Goal: Transaction & Acquisition: Purchase product/service

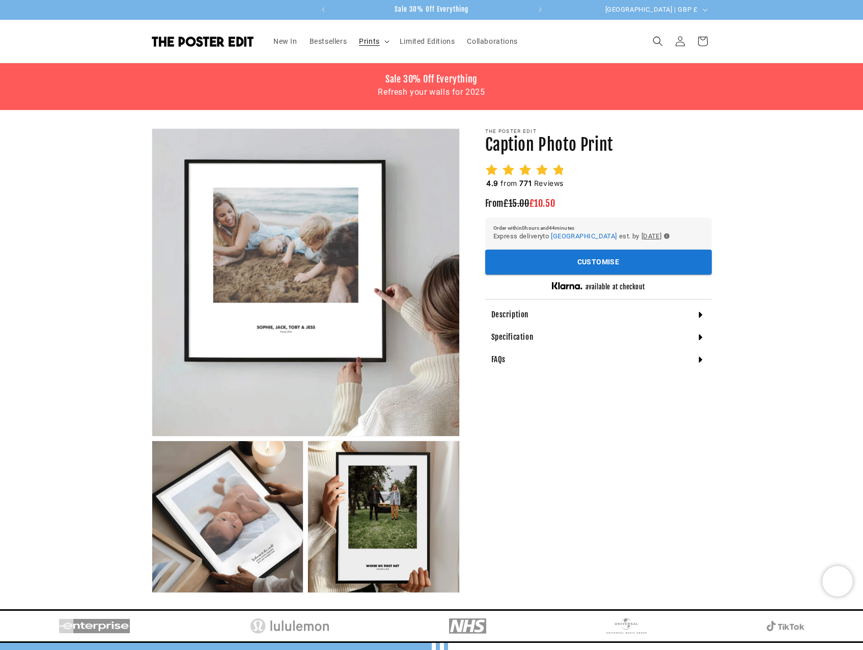
click at [392, 41] on summary "Prints" at bounding box center [373, 41] width 41 height 21
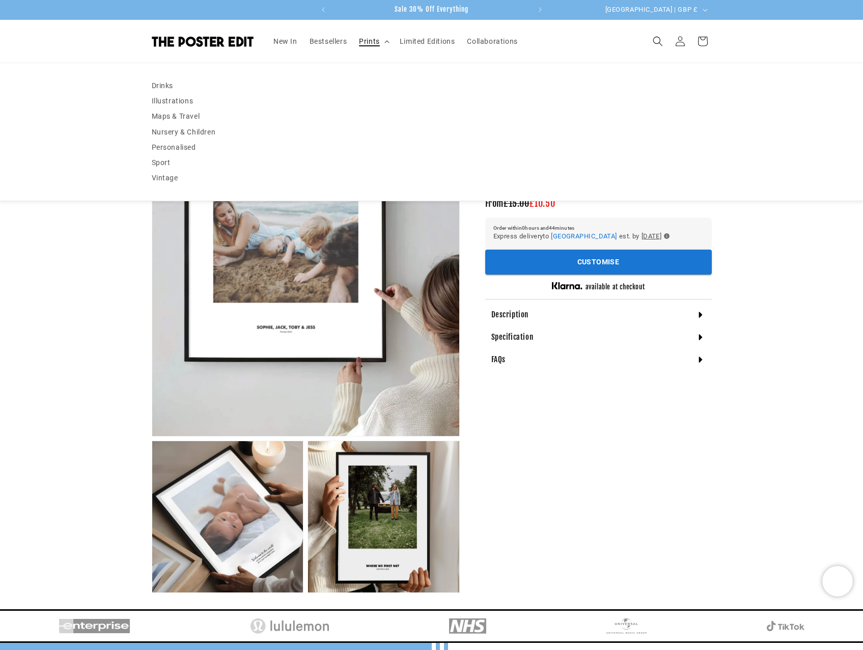
click at [388, 40] on summary "Prints" at bounding box center [373, 41] width 41 height 21
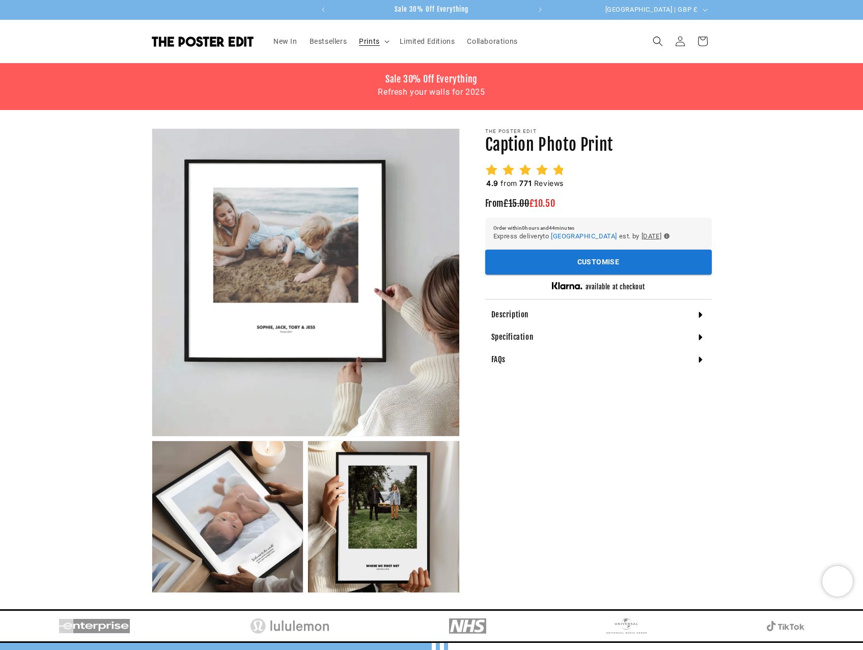
click at [388, 40] on summary "Prints" at bounding box center [373, 41] width 41 height 21
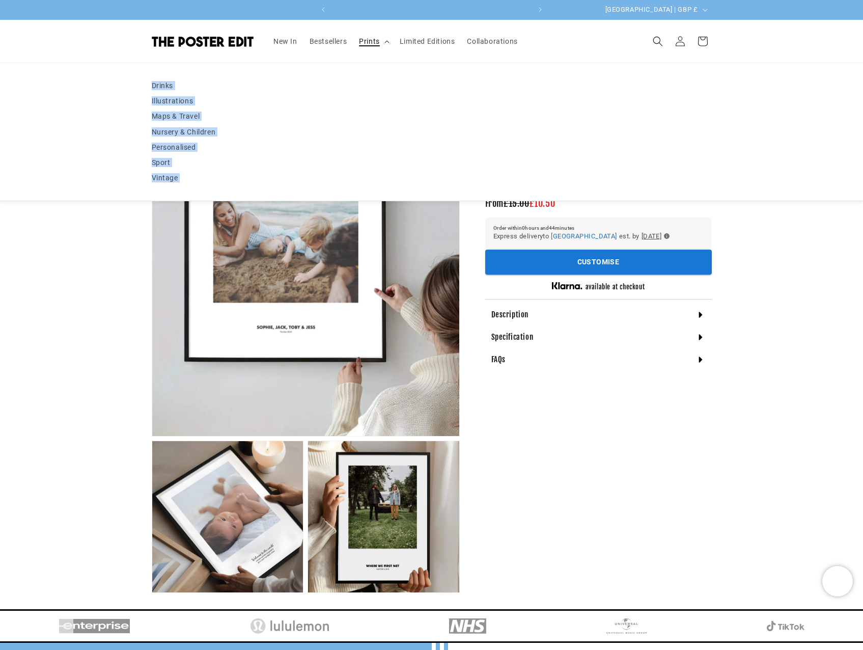
scroll to position [0, 199]
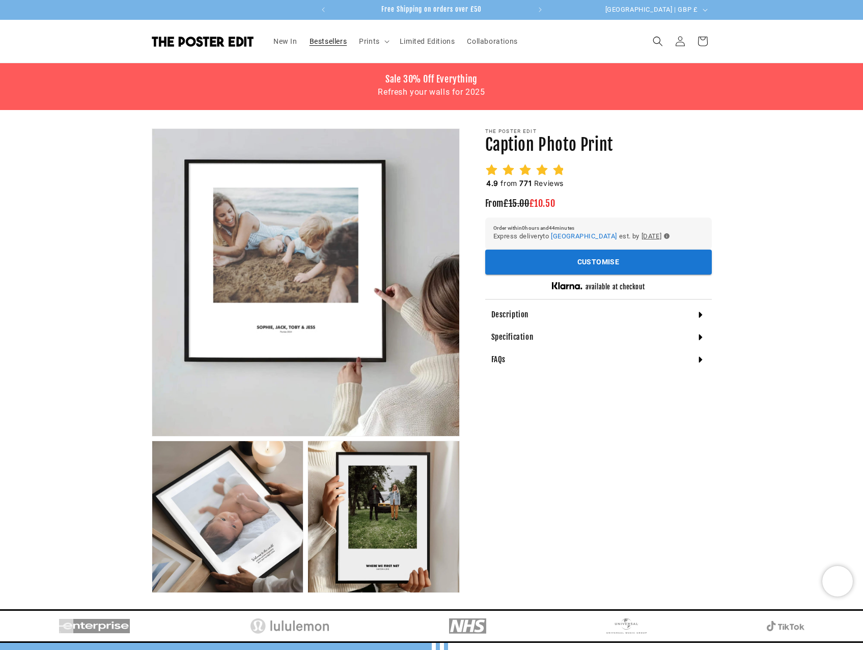
click at [321, 39] on span "Bestsellers" at bounding box center [329, 41] width 38 height 9
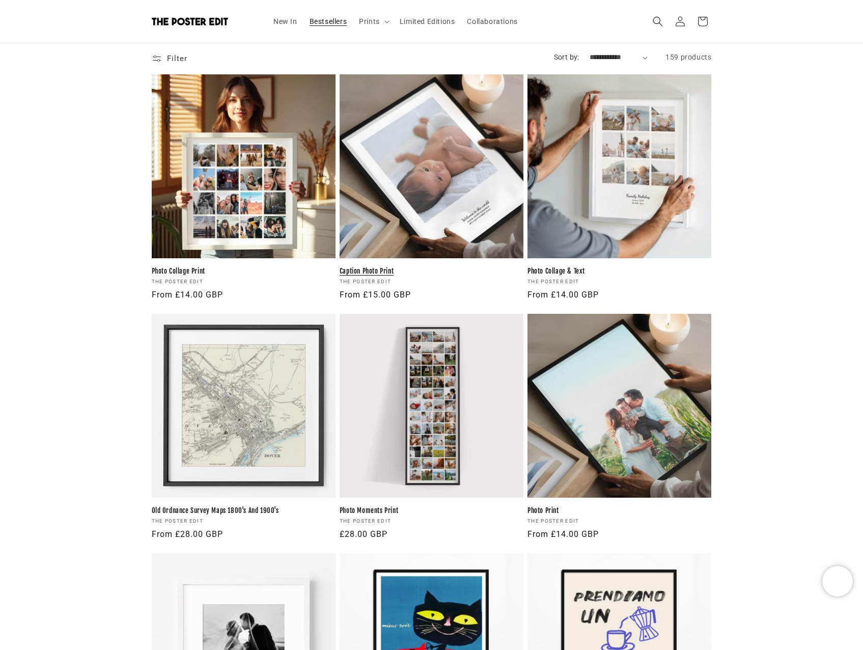
scroll to position [0, 199]
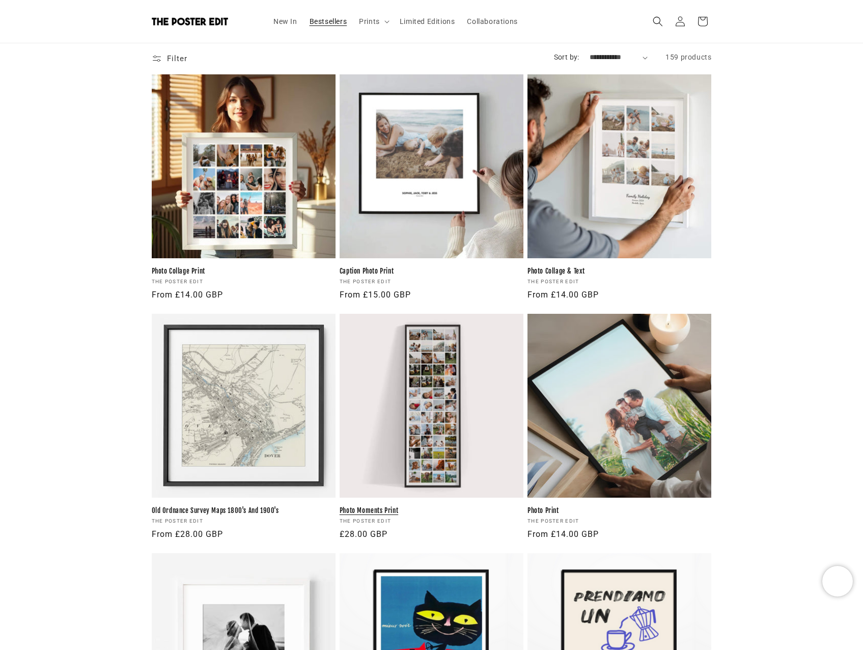
click at [430, 506] on link "Photo Moments Print" at bounding box center [432, 510] width 184 height 9
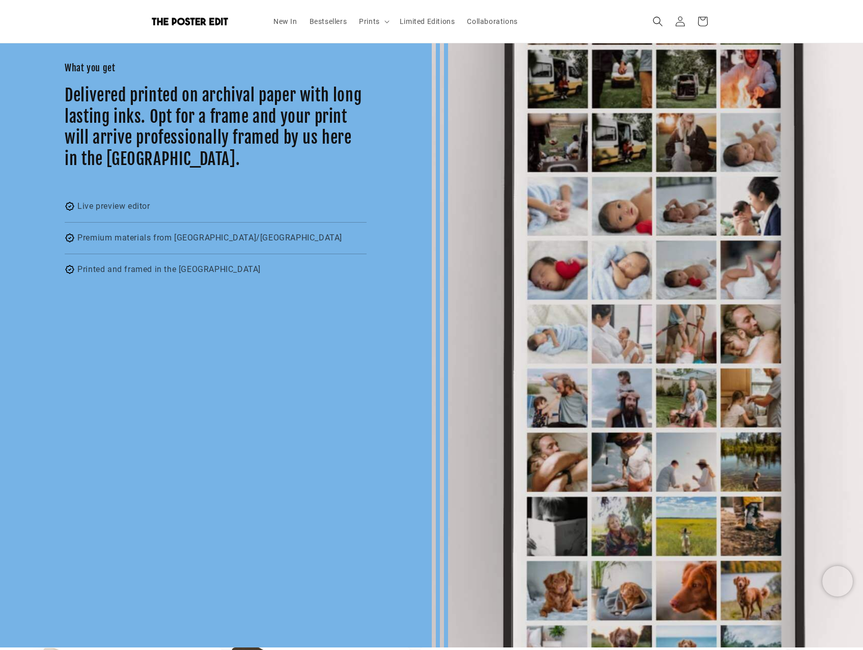
scroll to position [305, 0]
